Goal: Transaction & Acquisition: Purchase product/service

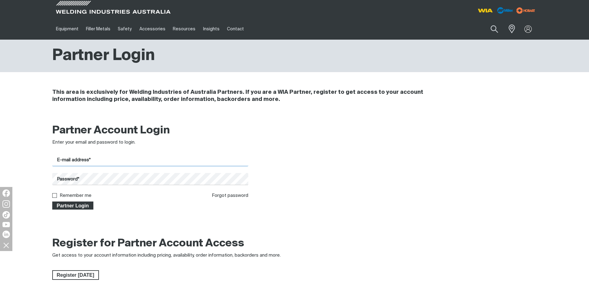
type input "[PERSON_NAME][EMAIL_ADDRESS][DOMAIN_NAME]"
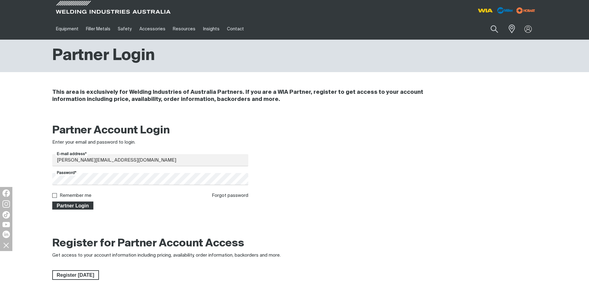
click at [72, 204] on span "Partner Login" at bounding box center [73, 205] width 40 height 8
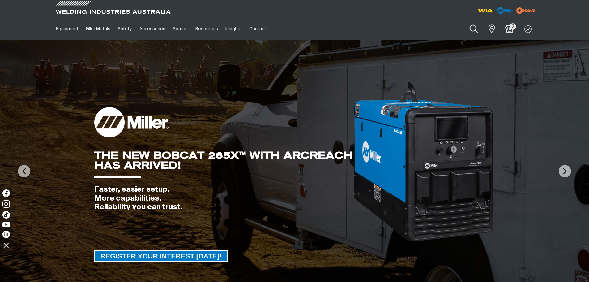
click at [475, 30] on button "Search products" at bounding box center [474, 29] width 25 height 18
click at [453, 30] on input "Search" at bounding box center [436, 29] width 95 height 14
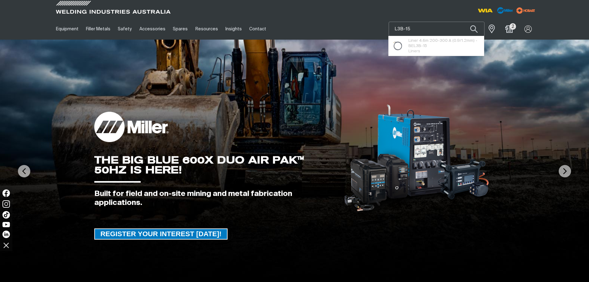
type input "L3B-15"
click at [464, 22] on button "Search products" at bounding box center [474, 29] width 21 height 15
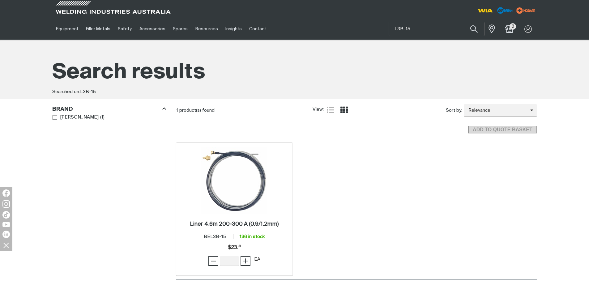
click at [245, 200] on img at bounding box center [234, 180] width 66 height 66
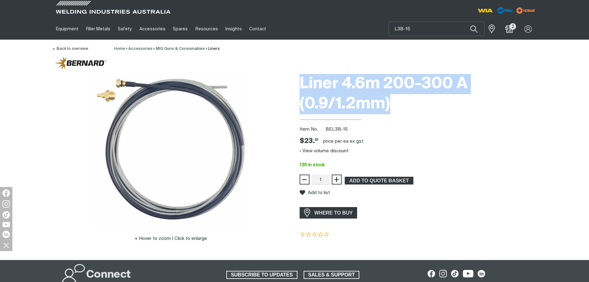
drag, startPoint x: 394, startPoint y: 104, endPoint x: 308, endPoint y: 80, distance: 89.6
click at [298, 81] on div "Liner 4.6m 200-300 A (0.9/1.2mm) Item No. BEL3B-15 Price $23.51 $23. 51 price p…" at bounding box center [418, 165] width 247 height 189
copy h1 "Liner 4.6m 200-300 A (0.9/1.2mm)"
